Goal: Transaction & Acquisition: Purchase product/service

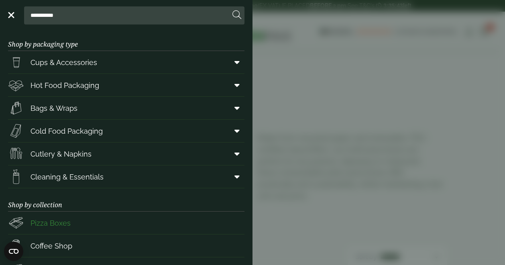
click at [65, 221] on span "Pizza Boxes" at bounding box center [51, 223] width 40 height 11
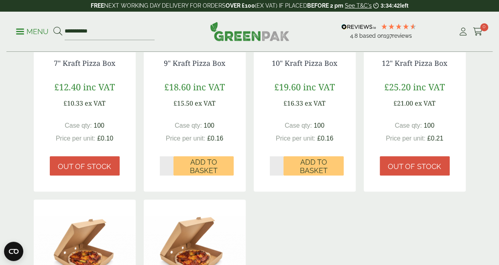
scroll to position [161, 0]
